Goal: Task Accomplishment & Management: Use online tool/utility

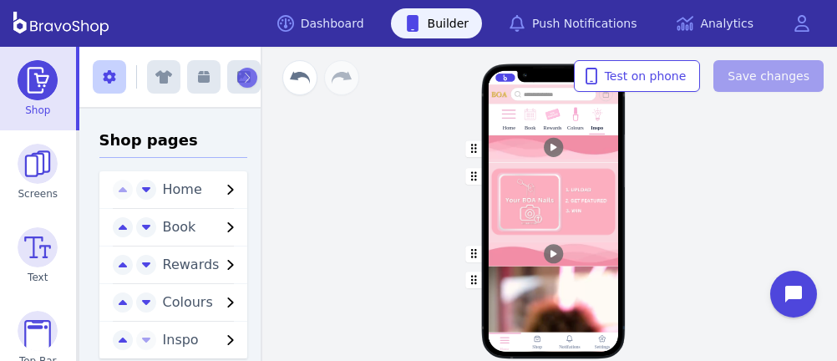
click at [596, 122] on div at bounding box center [597, 123] width 3 height 3
click at [545, 120] on img at bounding box center [553, 115] width 16 height 16
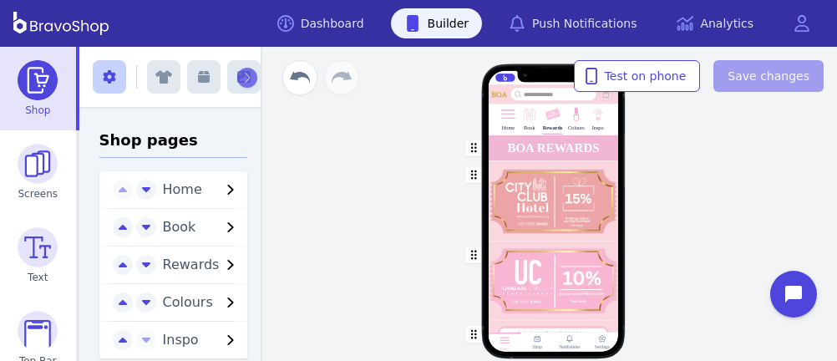
click at [510, 196] on div "button" at bounding box center [553, 201] width 130 height 80
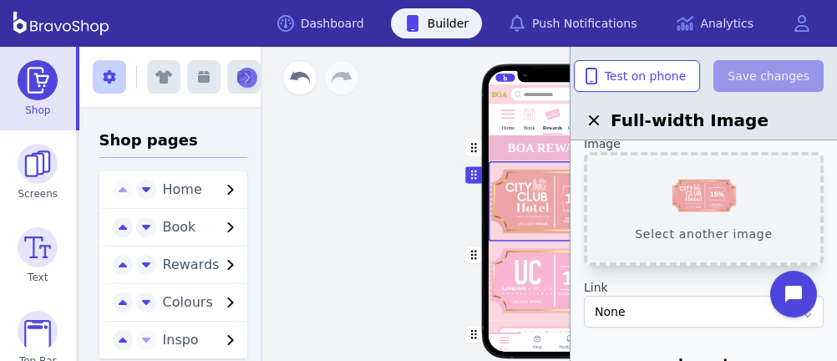
scroll to position [50, 0]
click at [700, 188] on button "Select another image" at bounding box center [704, 211] width 240 height 114
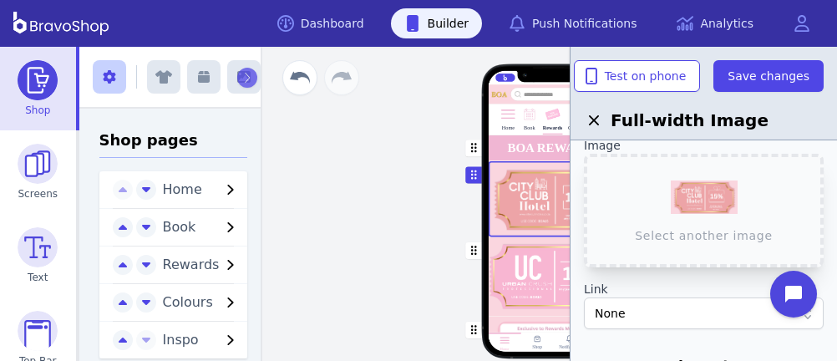
click at [528, 291] on div "button" at bounding box center [553, 275] width 130 height 79
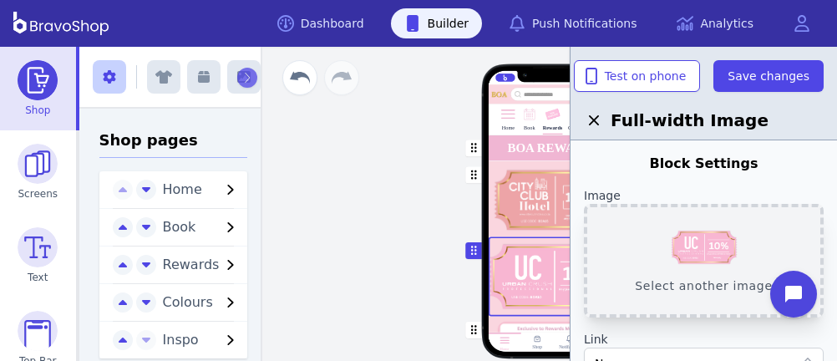
click at [698, 246] on button "Select another image" at bounding box center [704, 261] width 240 height 114
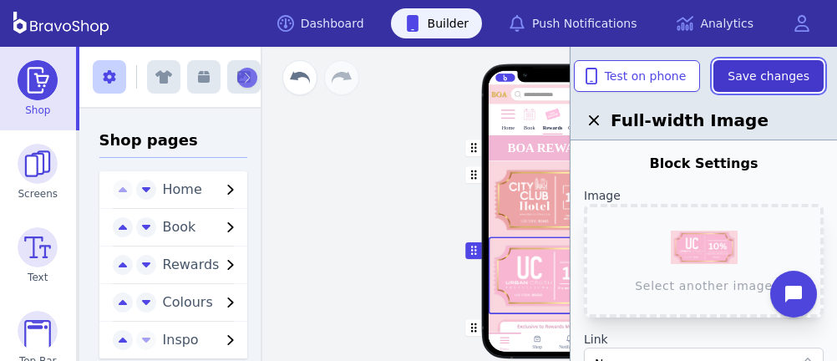
click at [786, 79] on span "Save changes" at bounding box center [769, 76] width 82 height 17
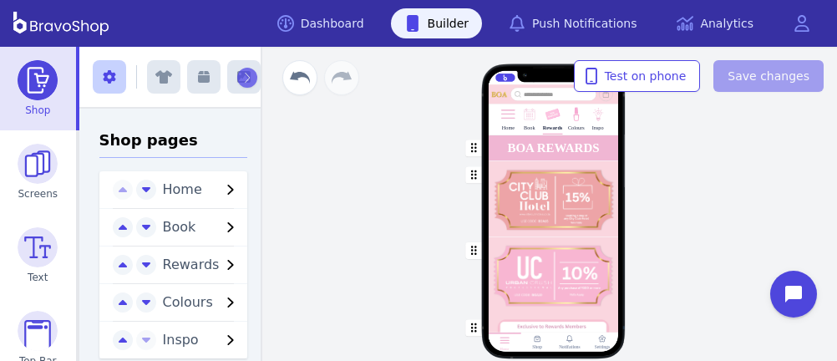
click at [596, 241] on div "button" at bounding box center [553, 275] width 130 height 78
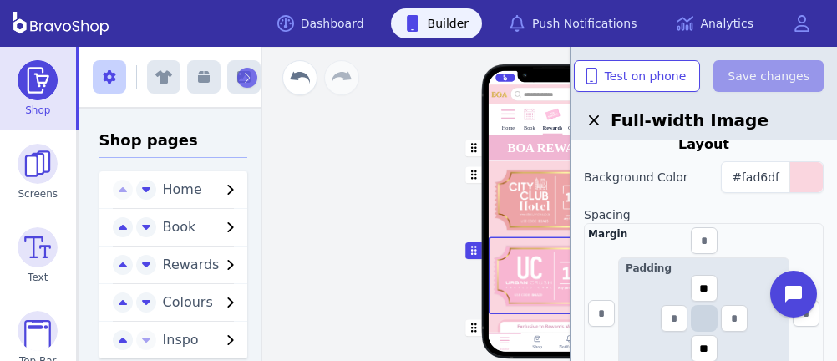
scroll to position [276, 0]
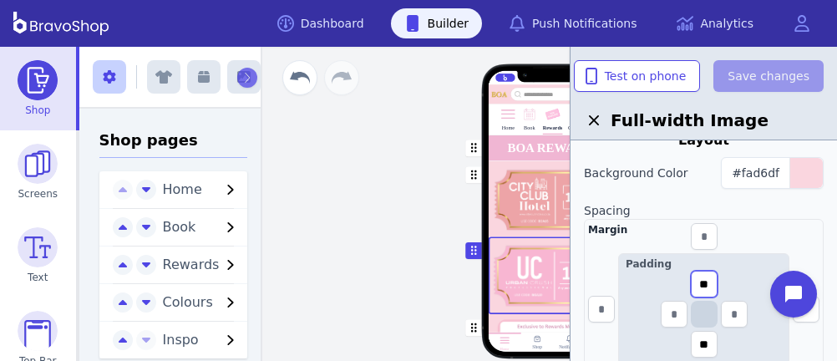
click at [713, 283] on input "**" at bounding box center [704, 284] width 27 height 27
type input "*"
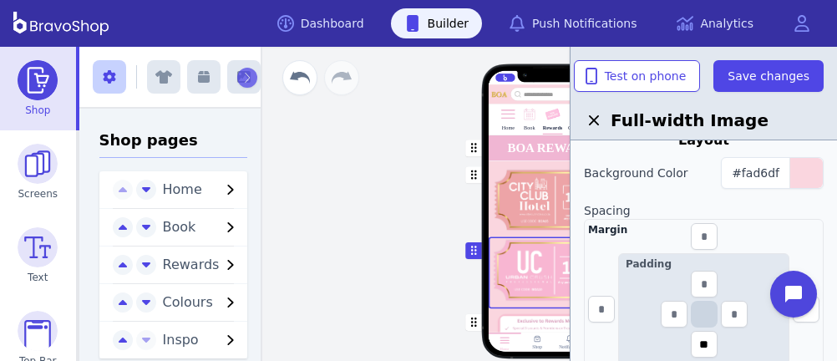
click at [539, 202] on div "button" at bounding box center [553, 198] width 130 height 75
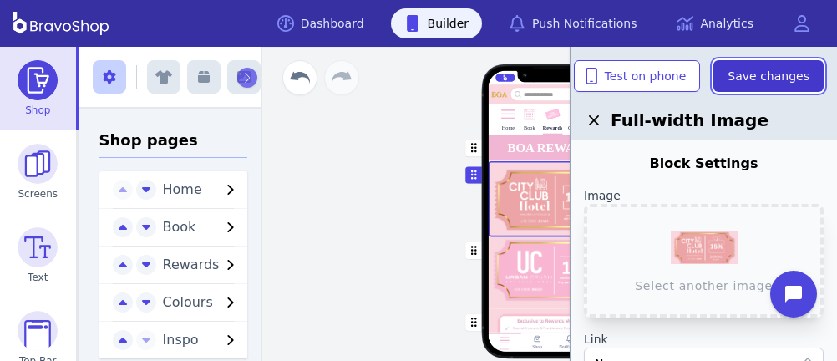
click at [769, 64] on button "Save changes" at bounding box center [768, 76] width 110 height 32
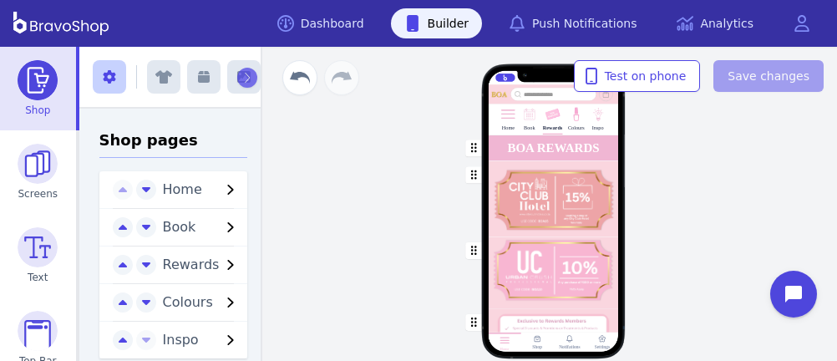
click at [665, 251] on div "Home Book Rewards Colours Inspo BOA REWARDS Drag a block here to get started Ho…" at bounding box center [553, 218] width 313 height 201
click at [384, 220] on div "Home Book Rewards Colours Inspo BOA REWARDS Drag a block here to get started Ho…" at bounding box center [553, 204] width 568 height 314
click at [353, 30] on link "Dashboard" at bounding box center [321, 23] width 114 height 30
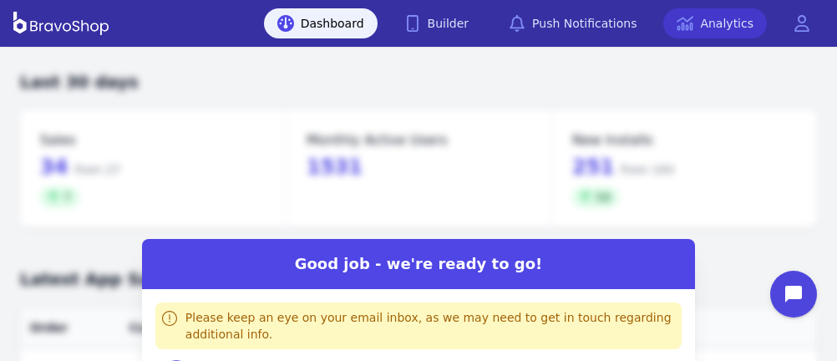
click at [707, 18] on link "Analytics" at bounding box center [715, 23] width 104 height 30
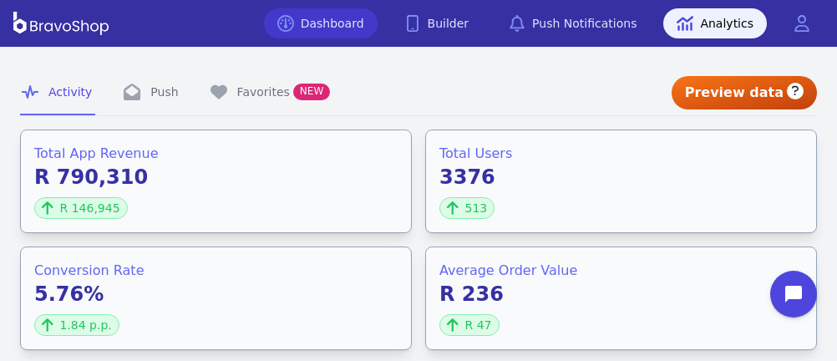
click at [359, 17] on link "Dashboard" at bounding box center [321, 23] width 114 height 30
